Goal: Task Accomplishment & Management: Manage account settings

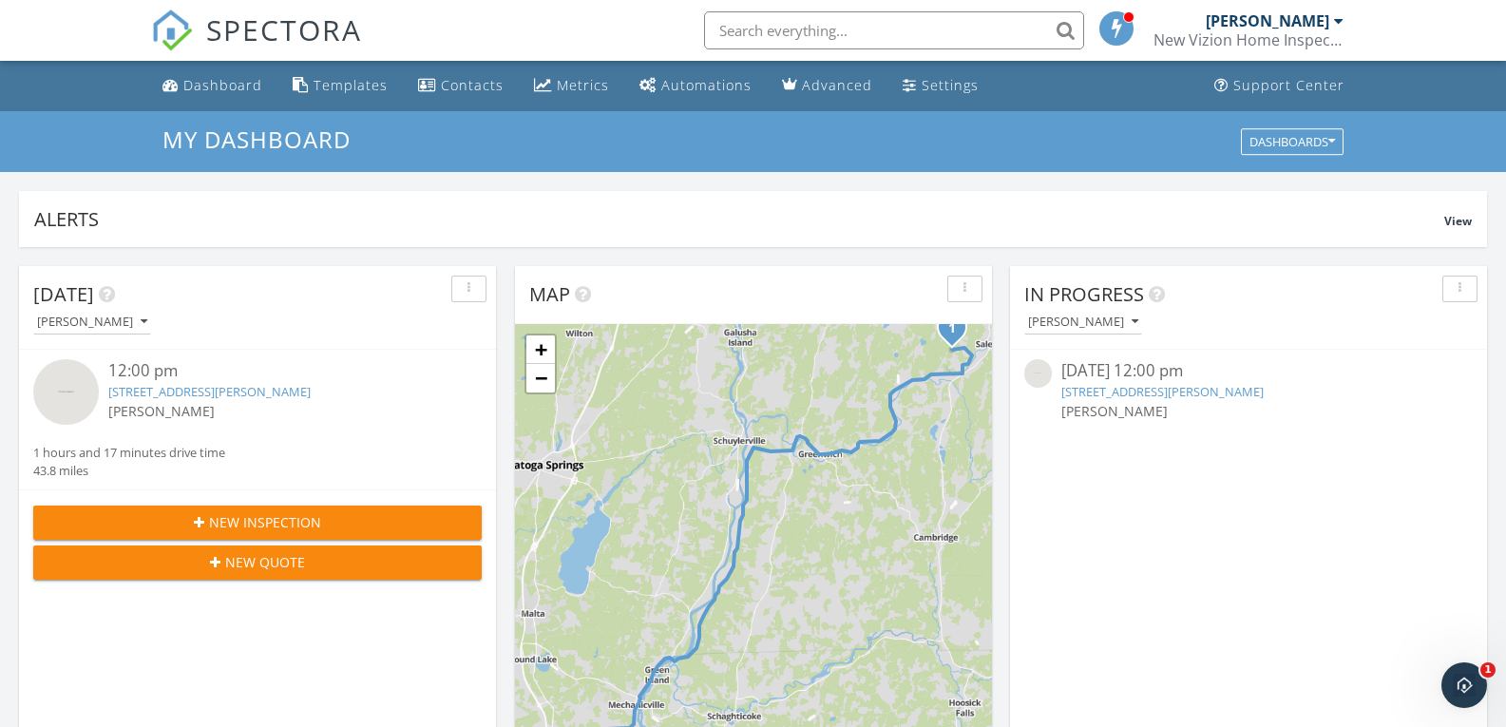
click at [1083, 387] on link "[STREET_ADDRESS][PERSON_NAME]" at bounding box center [1162, 391] width 202 height 17
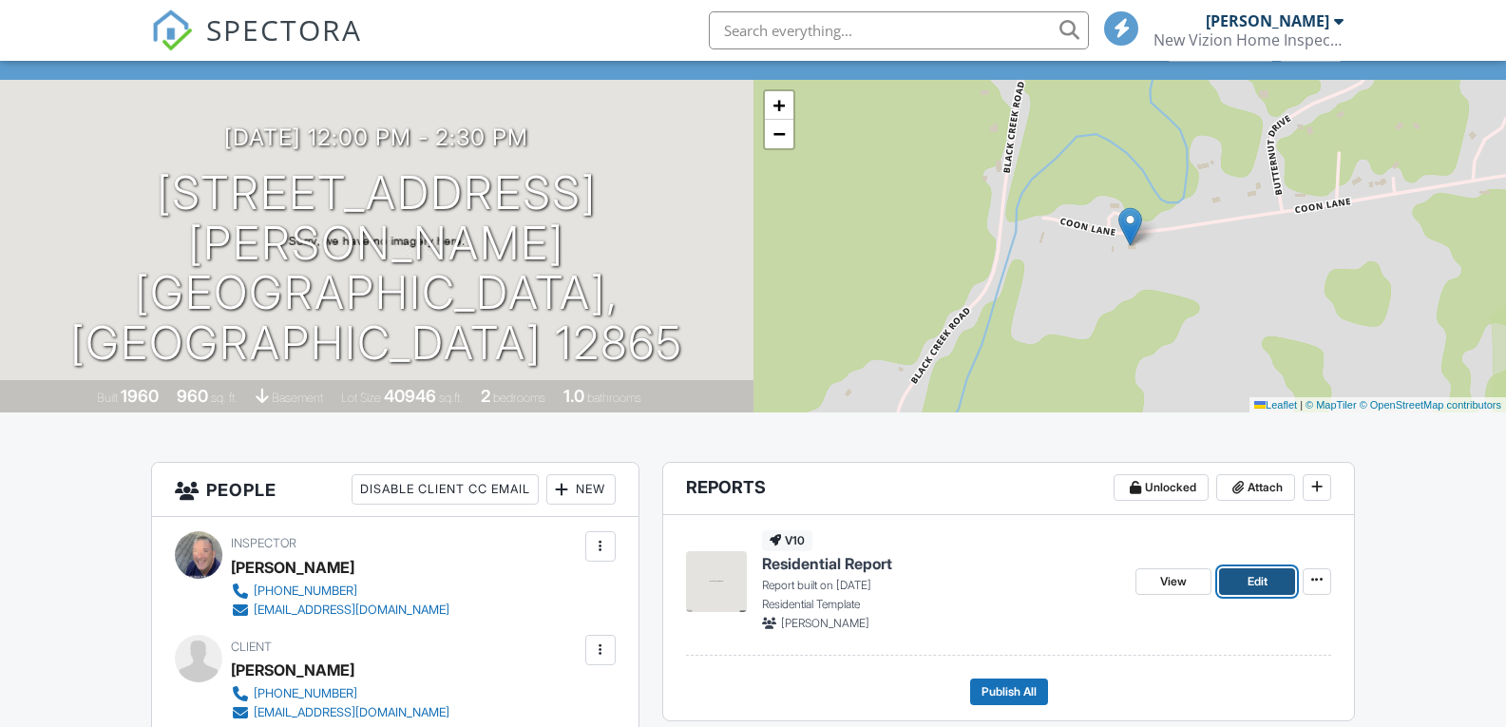
click at [1258, 577] on span "Edit" at bounding box center [1258, 581] width 20 height 19
